Goal: Information Seeking & Learning: Find specific page/section

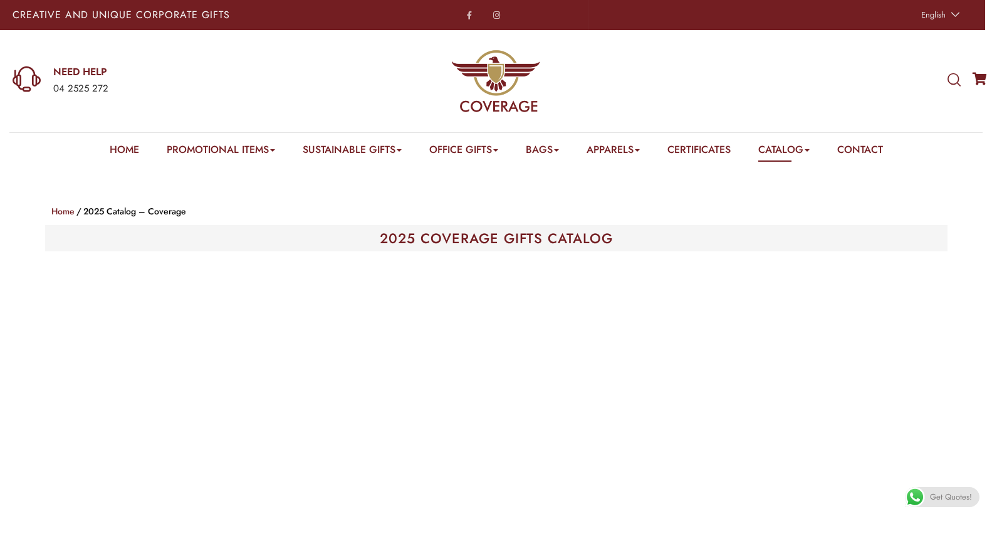
click at [947, 74] on div "WHAT ARE YOU LOOKING FOR? Select a category Apparels Caps Scarfs T-Shirts Towel…" at bounding box center [826, 81] width 331 height 102
click at [951, 81] on icon at bounding box center [954, 80] width 13 height 14
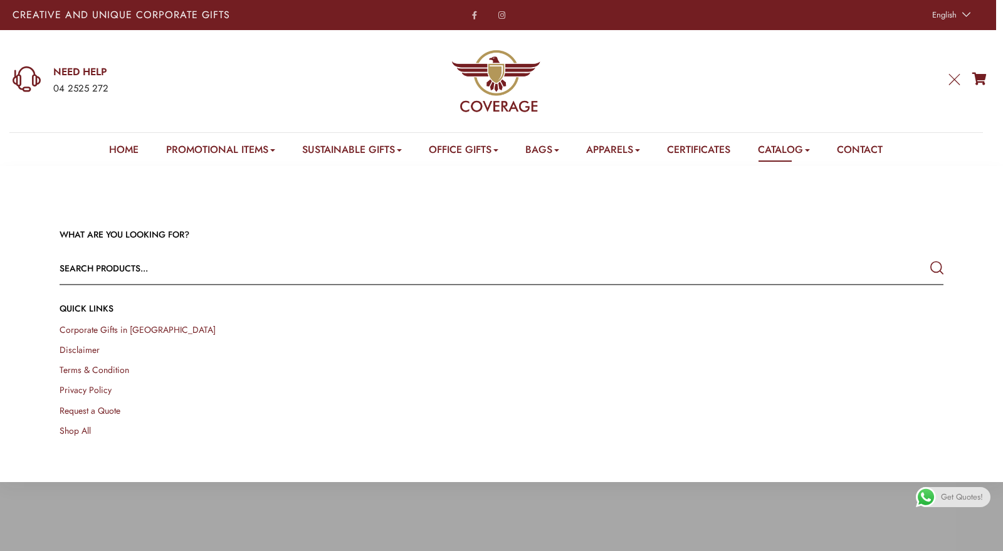
click at [404, 273] on input "text" at bounding box center [413, 268] width 707 height 30
type input "GS 51"
click at [930, 257] on button "submit" at bounding box center [936, 268] width 13 height 23
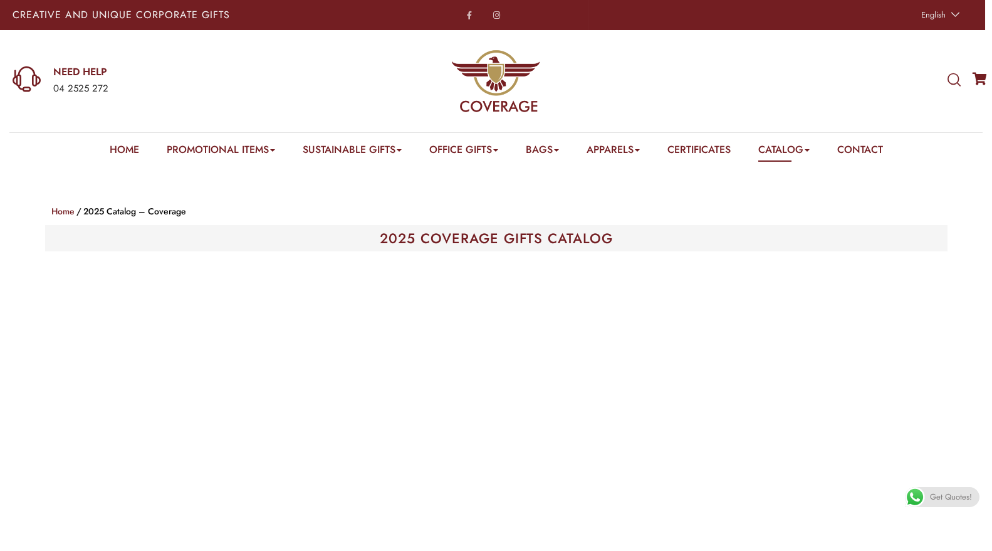
click at [953, 83] on icon at bounding box center [954, 80] width 13 height 14
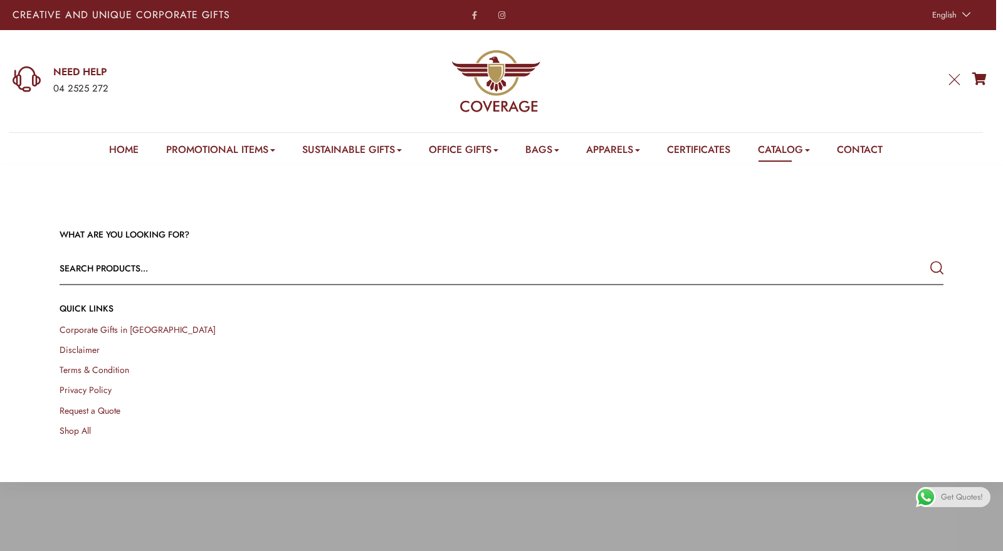
click at [310, 270] on input "text" at bounding box center [413, 268] width 707 height 30
type input "GS 74"
click at [930, 257] on button "submit" at bounding box center [936, 268] width 13 height 23
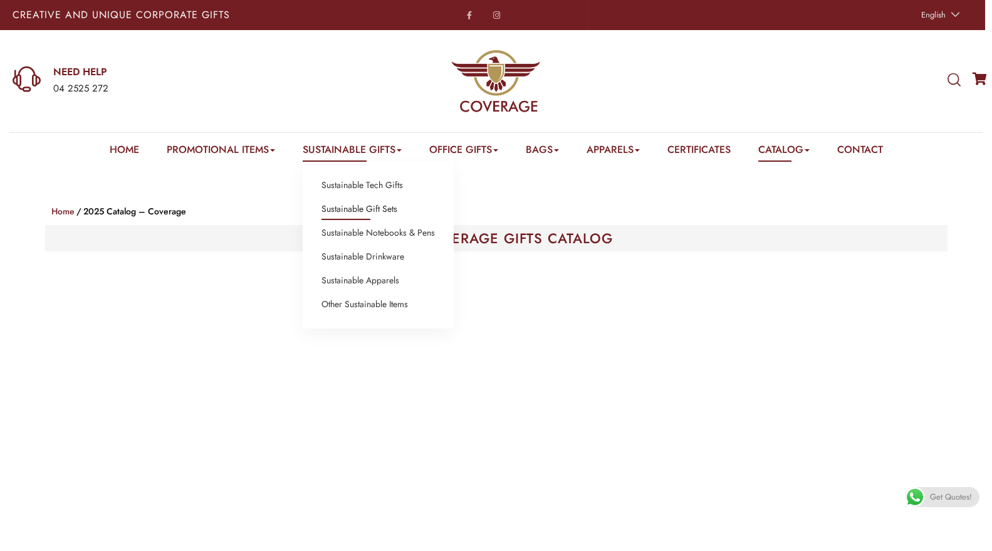
click at [349, 209] on link "Sustainable Gift Sets" at bounding box center [360, 209] width 76 height 16
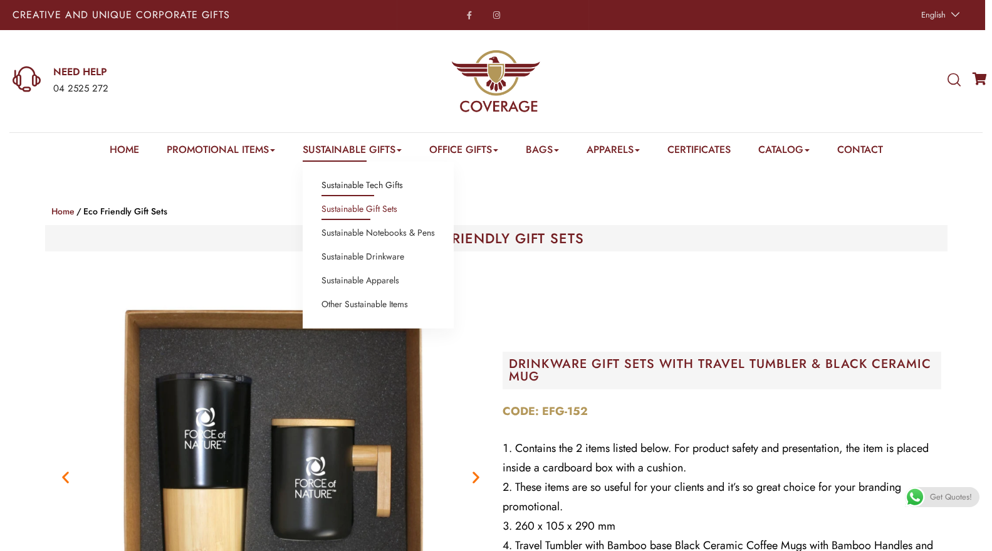
click at [384, 187] on link "Sustainable Tech Gifts" at bounding box center [363, 185] width 82 height 16
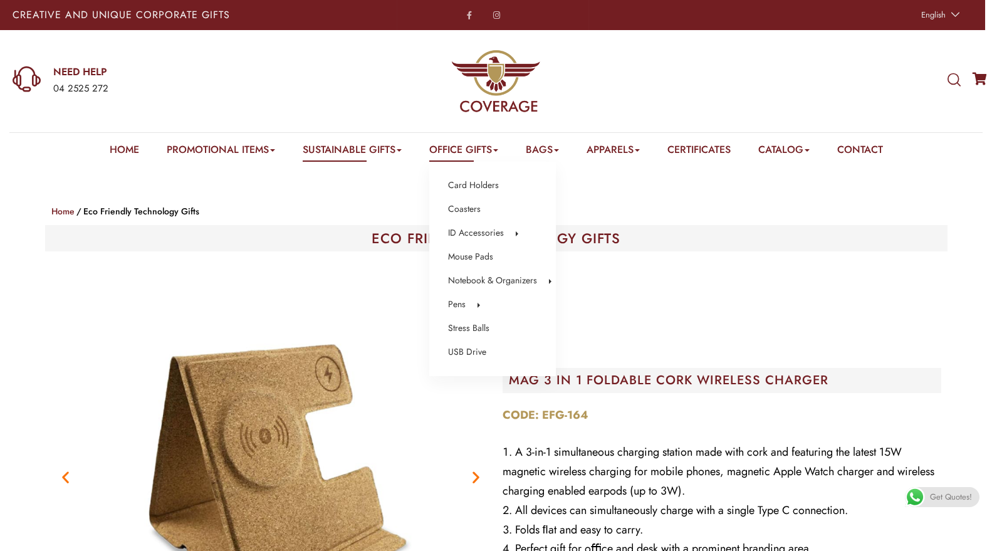
click at [454, 152] on link "Office Gifts" at bounding box center [463, 151] width 69 height 19
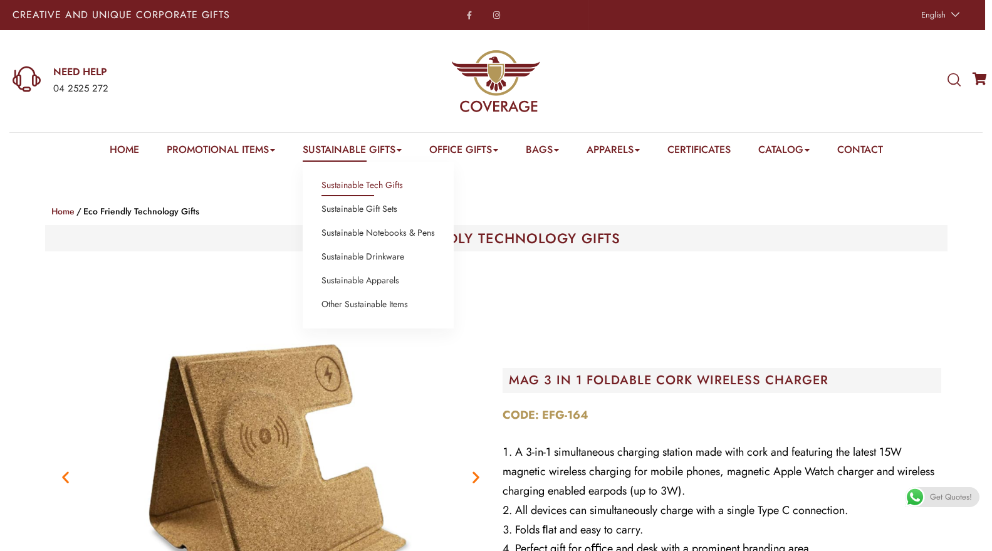
click at [376, 154] on link "Sustainable Gifts" at bounding box center [352, 151] width 99 height 19
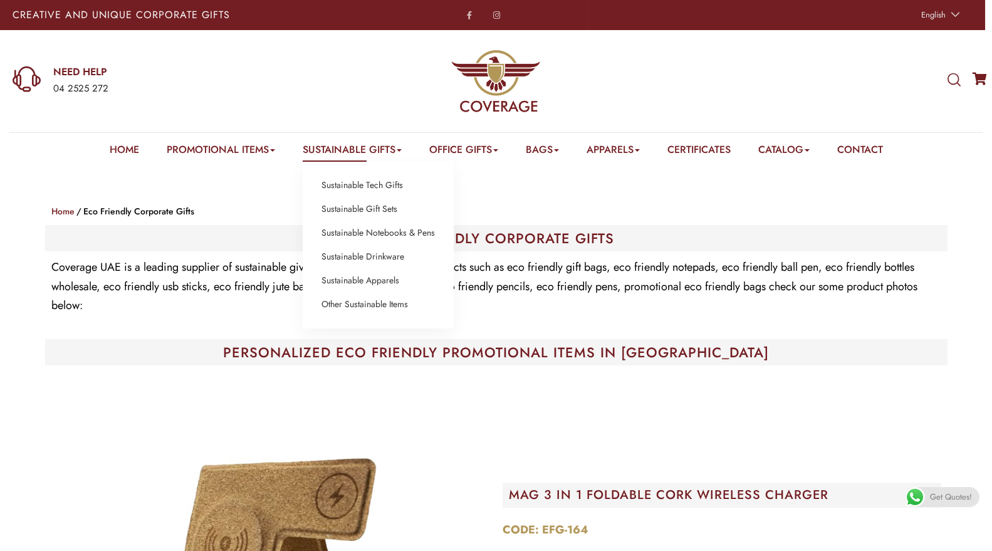
click at [363, 149] on link "Sustainable Gifts" at bounding box center [352, 151] width 99 height 19
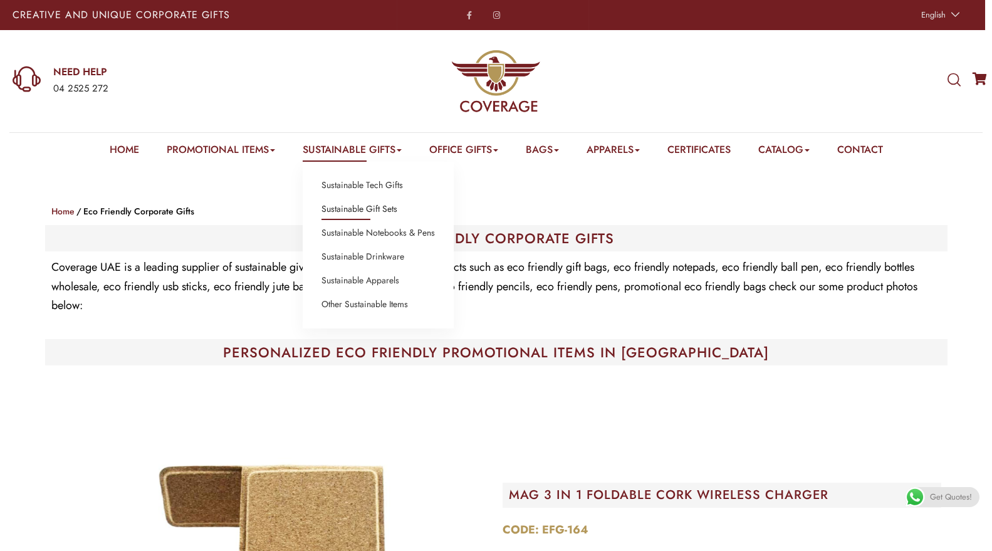
click at [362, 209] on link "Sustainable Gift Sets" at bounding box center [360, 209] width 76 height 16
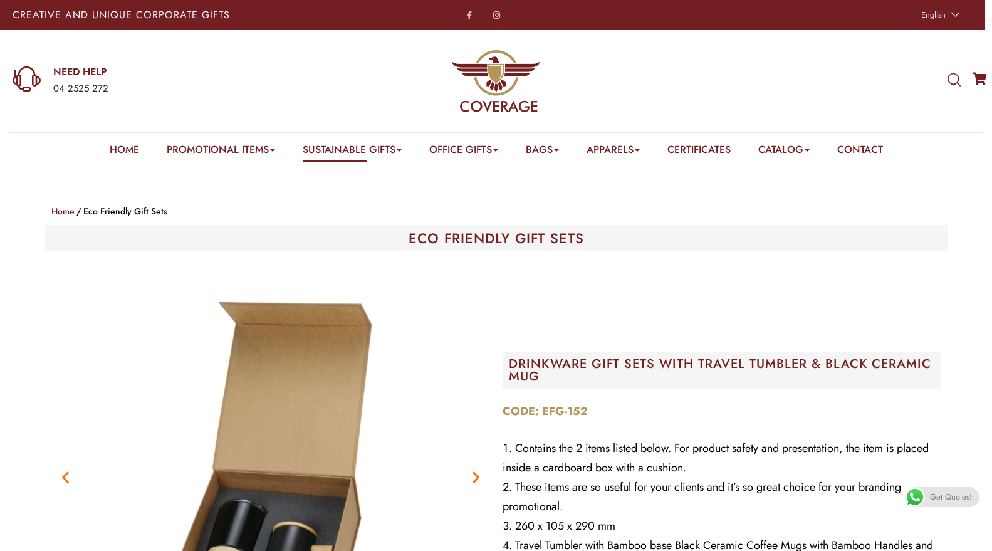
click at [953, 80] on icon at bounding box center [954, 80] width 13 height 14
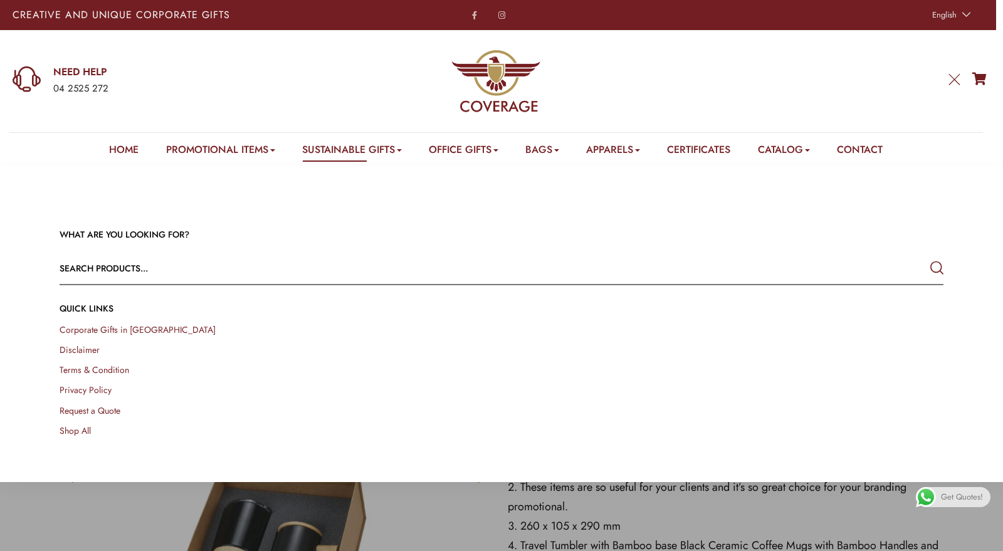
click at [435, 261] on input "text" at bounding box center [413, 268] width 707 height 30
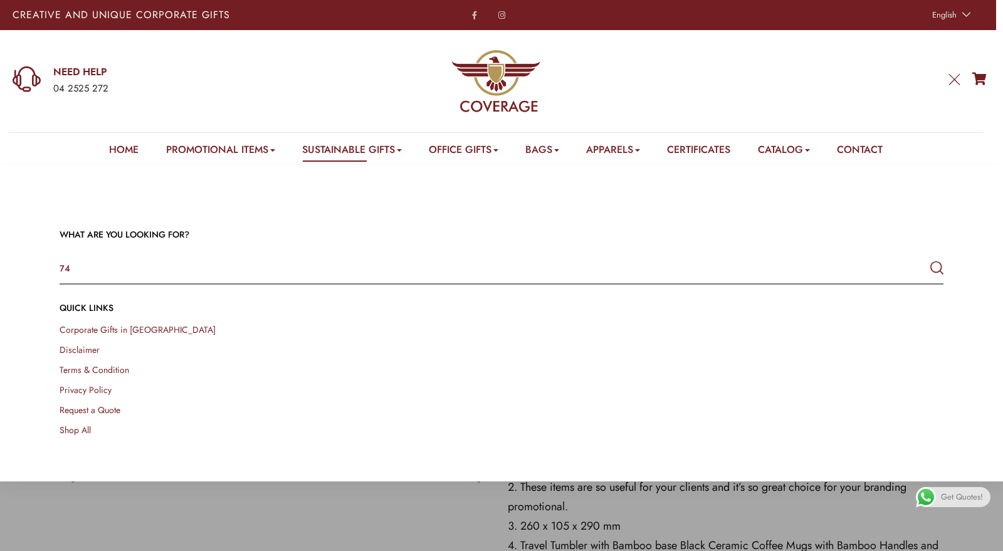
type input "74"
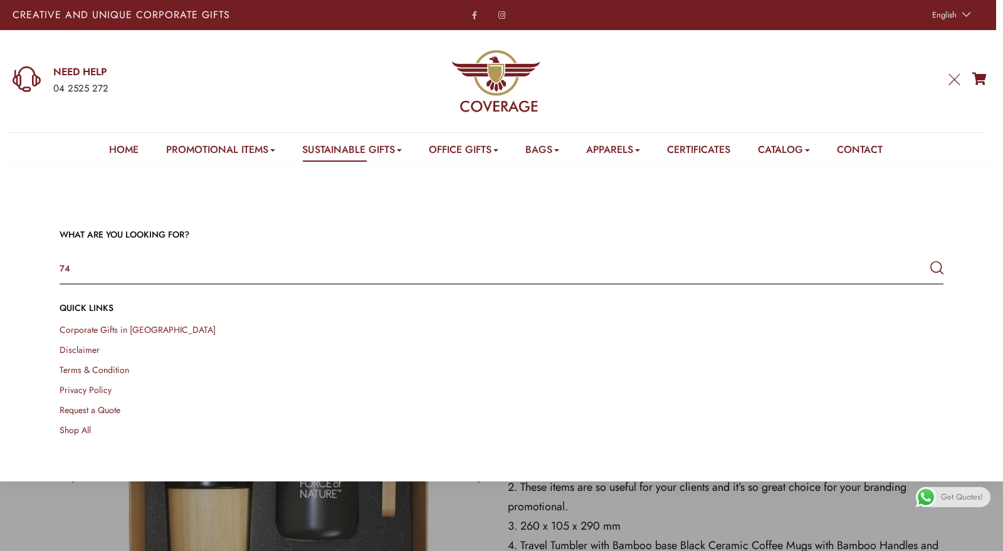
click at [930, 257] on button "submit" at bounding box center [936, 268] width 13 height 23
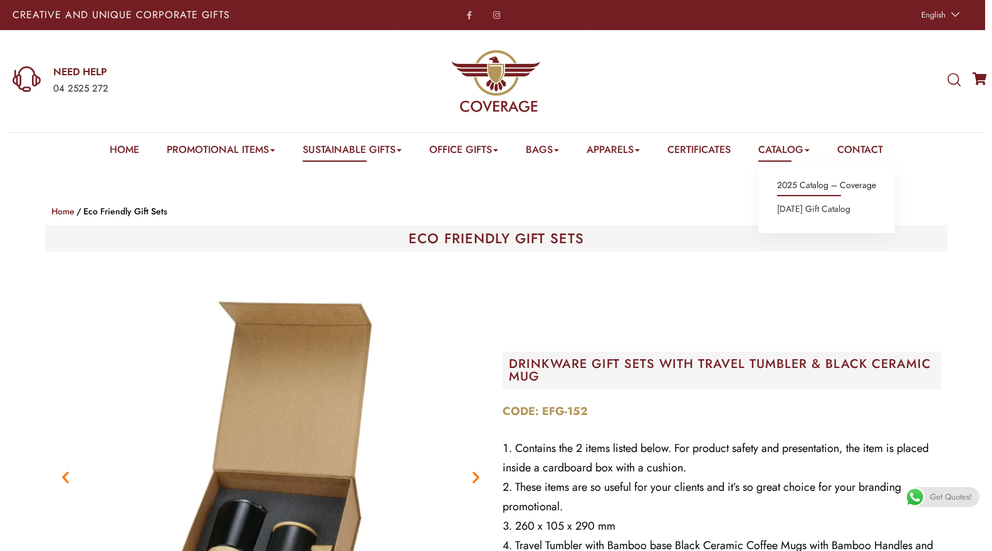
click at [784, 186] on link "2025 Catalog – Coverage" at bounding box center [826, 185] width 99 height 16
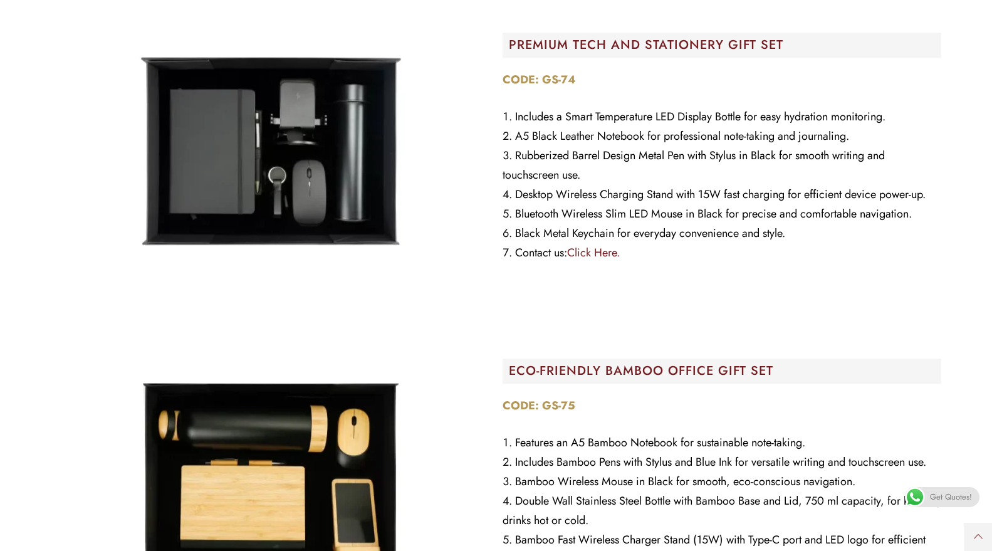
scroll to position [7510, 0]
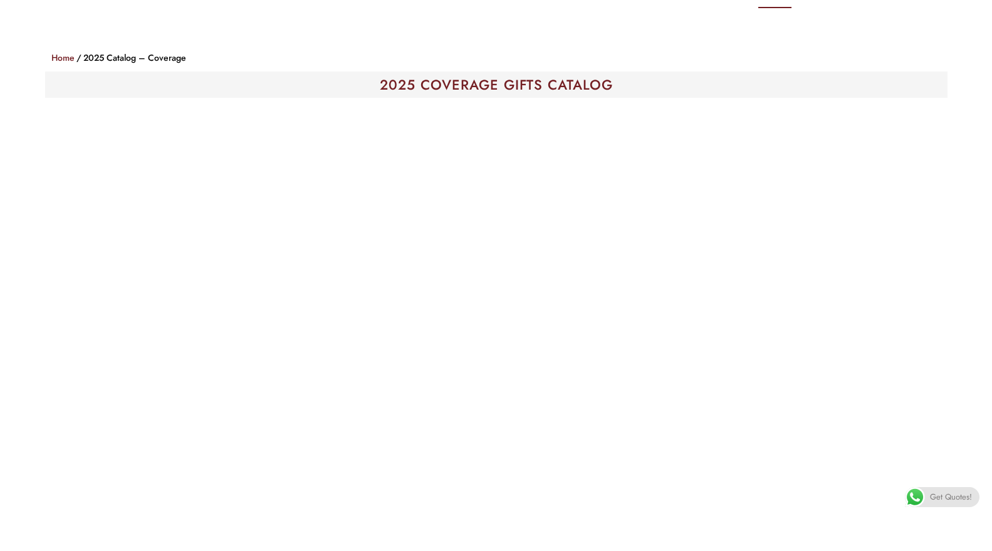
scroll to position [140, 0]
